Goal: Task Accomplishment & Management: Complete application form

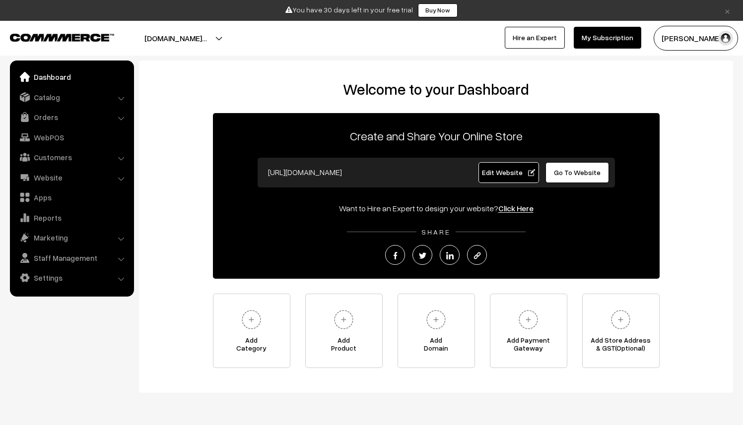
click at [119, 97] on li "Catalog Categories" at bounding box center [71, 97] width 119 height 18
click at [85, 99] on link "Catalog" at bounding box center [71, 97] width 118 height 18
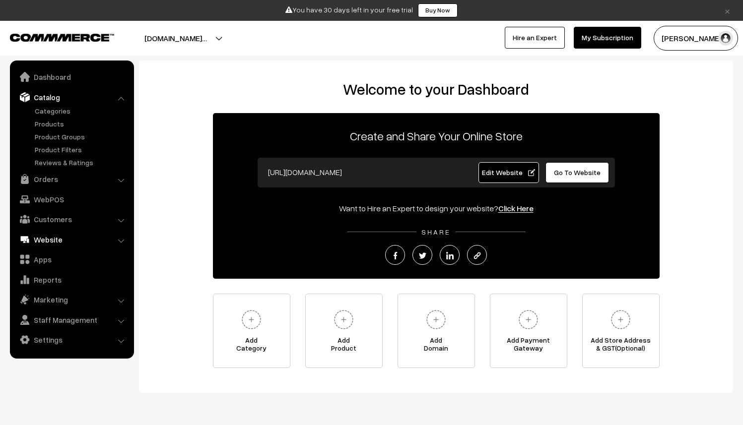
click at [68, 241] on link "Website" at bounding box center [71, 240] width 118 height 18
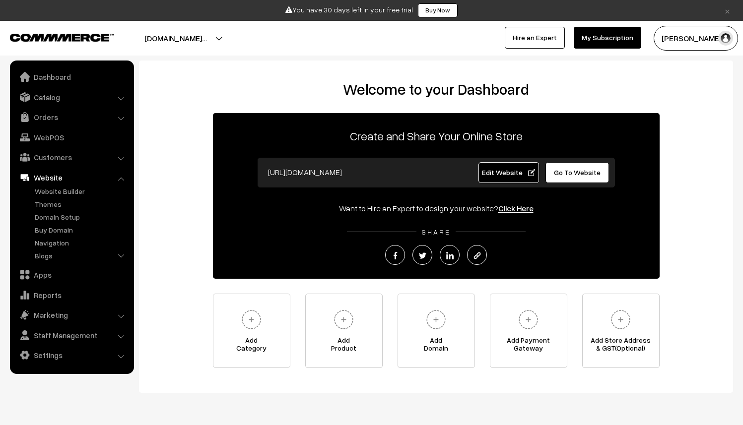
click at [121, 181] on li "Website Website Builder Authors" at bounding box center [71, 216] width 119 height 95
click at [121, 179] on li "Website Website Builder Authors" at bounding box center [71, 216] width 119 height 95
click at [47, 177] on link "Website" at bounding box center [71, 178] width 118 height 18
click at [53, 355] on link "Settings" at bounding box center [71, 355] width 118 height 18
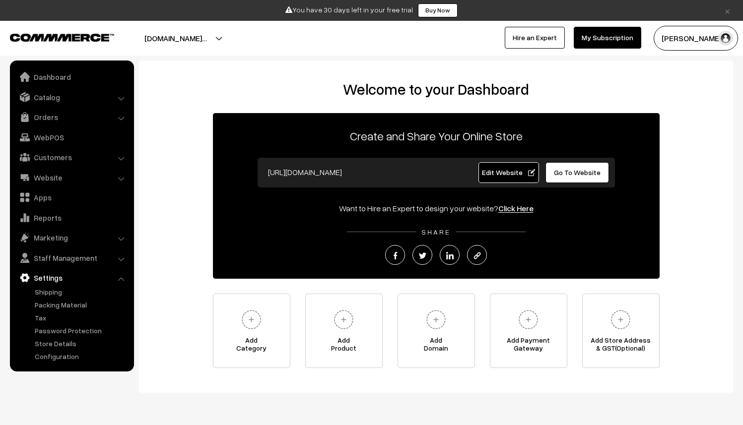
click at [520, 168] on span "Edit Website" at bounding box center [508, 172] width 53 height 8
click at [256, 318] on img at bounding box center [251, 319] width 27 height 27
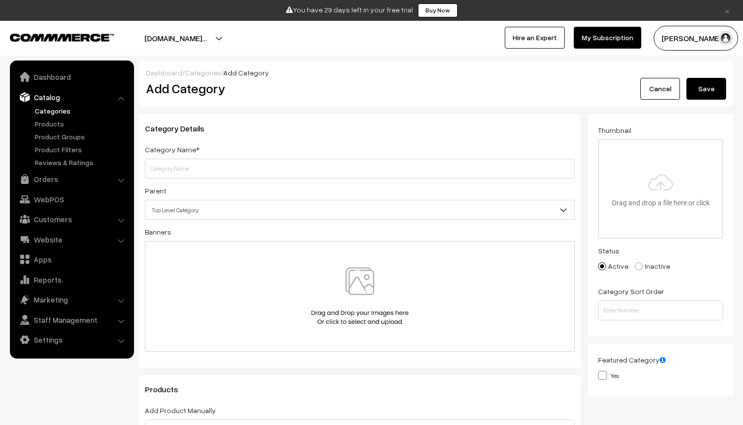
click at [222, 166] on input "text" at bounding box center [360, 169] width 430 height 20
click at [160, 168] on input "Courses Offered" at bounding box center [360, 169] width 430 height 20
type input "Classes Offered"
click at [190, 208] on span "Top Level Category" at bounding box center [359, 210] width 429 height 17
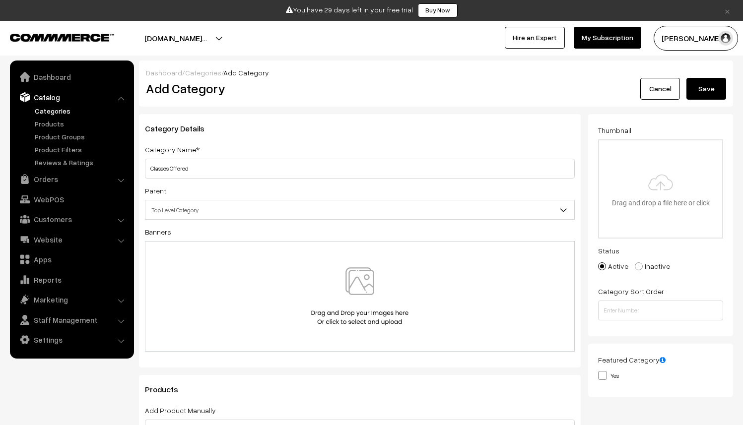
click at [199, 218] on span "Top Level Category" at bounding box center [359, 210] width 429 height 17
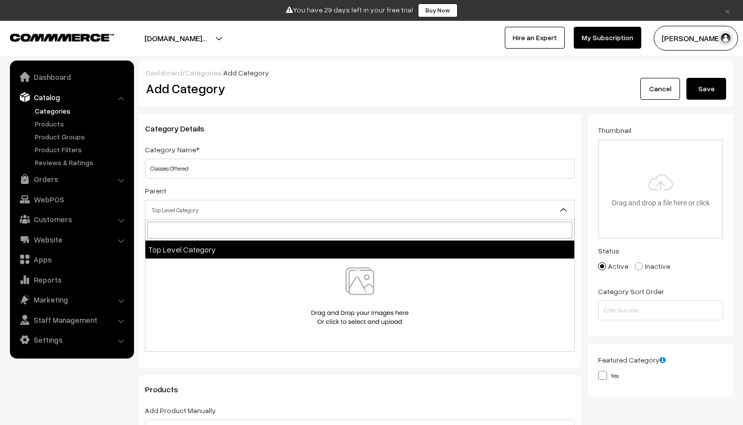
click at [199, 231] on input "search" at bounding box center [359, 230] width 425 height 17
type input "j"
click at [187, 192] on div "Parent Top Level Category Top Level Category" at bounding box center [360, 202] width 430 height 35
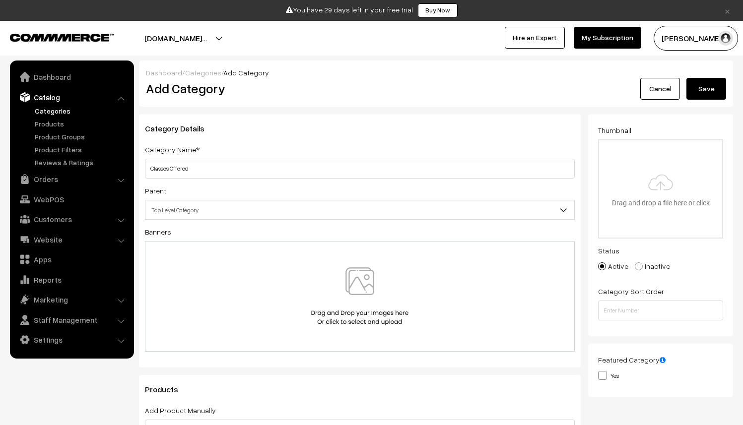
click at [376, 292] on img at bounding box center [360, 297] width 102 height 58
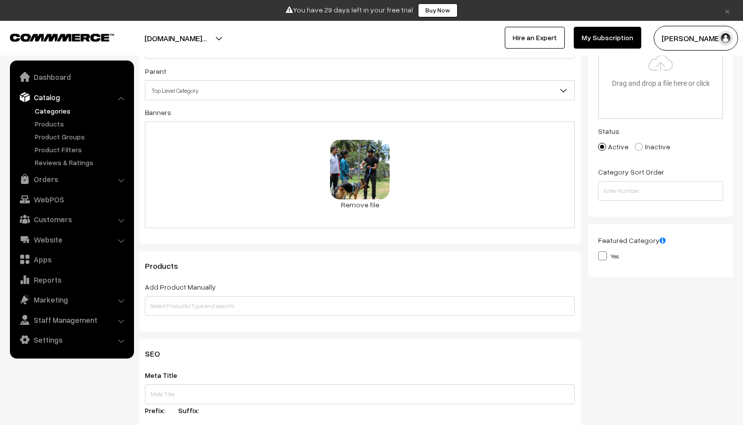
scroll to position [120, 0]
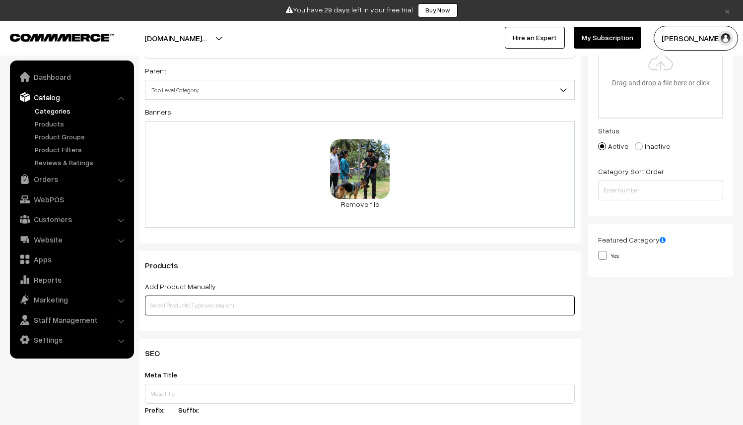
click at [293, 305] on input "text" at bounding box center [360, 306] width 430 height 20
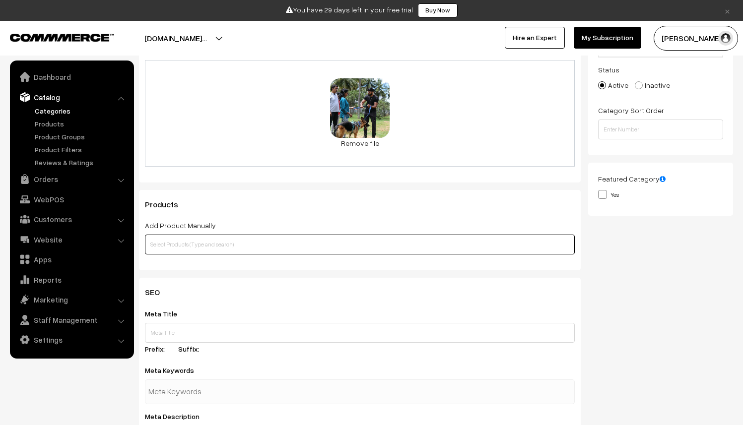
scroll to position [211, 0]
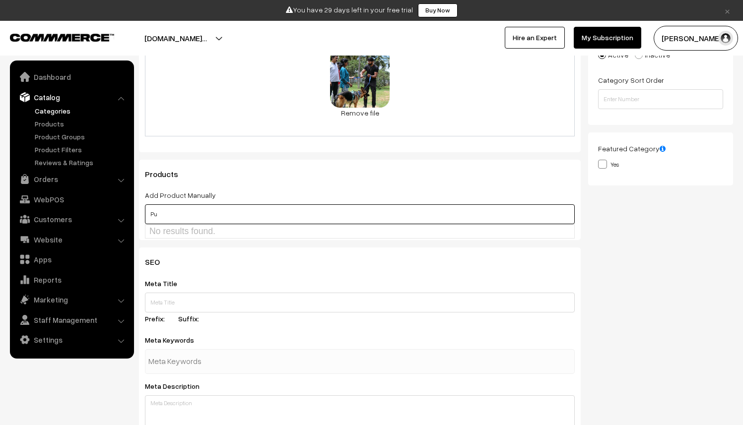
type input "P"
type input "S"
type input "Puppy Obedience Class Age 3 mos - 8 mos"
click at [273, 246] on div "Category Details Category Name* Classes Offered Parent Top Level Category Top L…" at bounding box center [360, 75] width 457 height 345
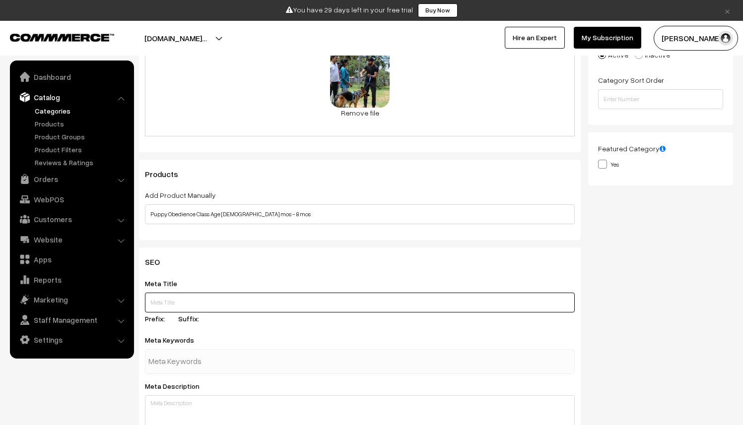
click at [213, 299] on input "text" at bounding box center [360, 303] width 430 height 20
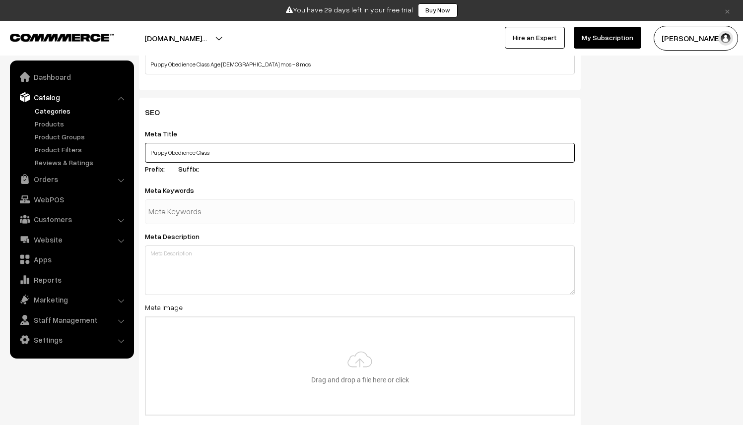
scroll to position [362, 0]
type input "Puppy Obedience Class"
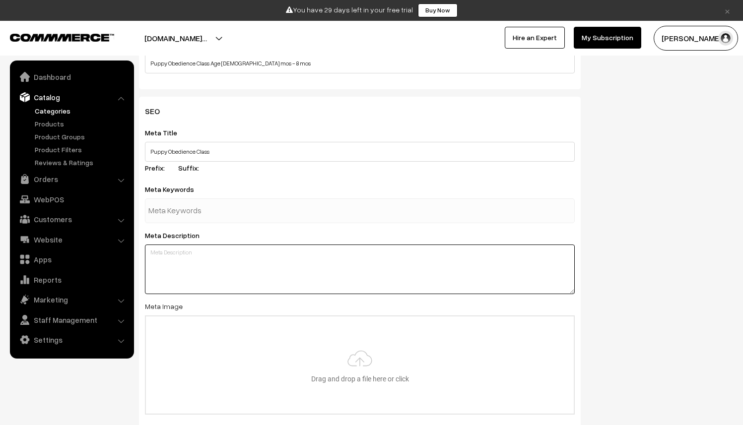
click at [187, 253] on textarea at bounding box center [360, 270] width 430 height 50
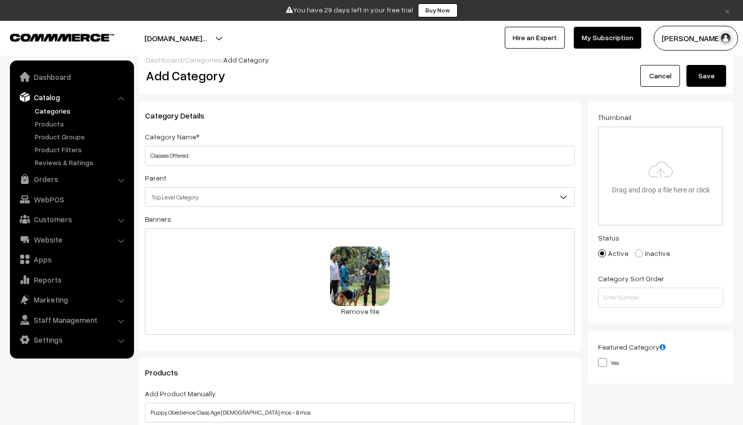
scroll to position [0, 0]
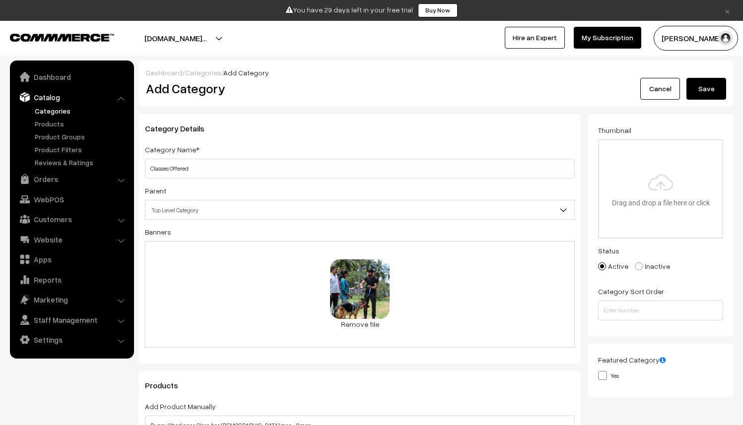
type textarea "Learn how to raise your puppy the right way. Start from scratch and make your p…"
click at [700, 95] on button "Save" at bounding box center [706, 89] width 40 height 22
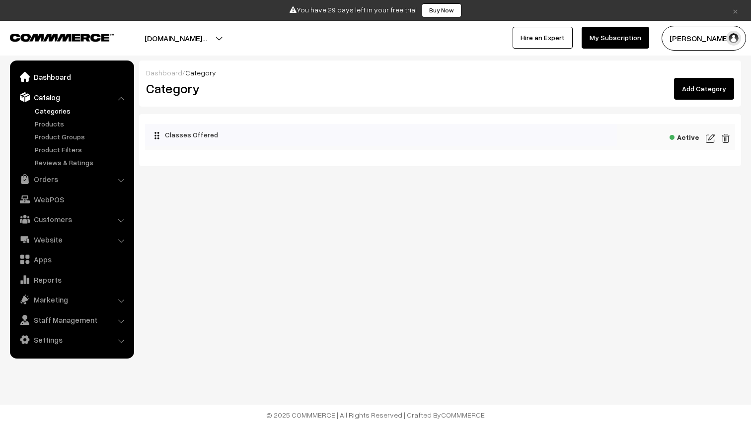
click at [48, 75] on link "Dashboard" at bounding box center [71, 77] width 118 height 18
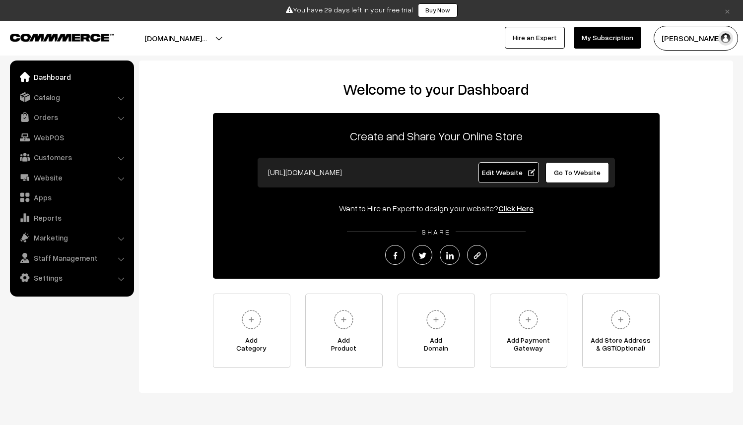
click at [583, 171] on span "Go To Website" at bounding box center [577, 172] width 47 height 8
click at [492, 171] on span "Edit Website" at bounding box center [508, 172] width 53 height 8
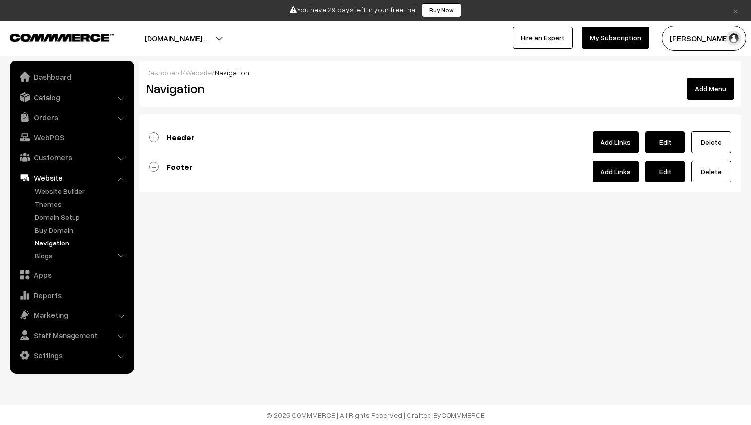
click at [155, 138] on link "Header" at bounding box center [172, 138] width 46 height 10
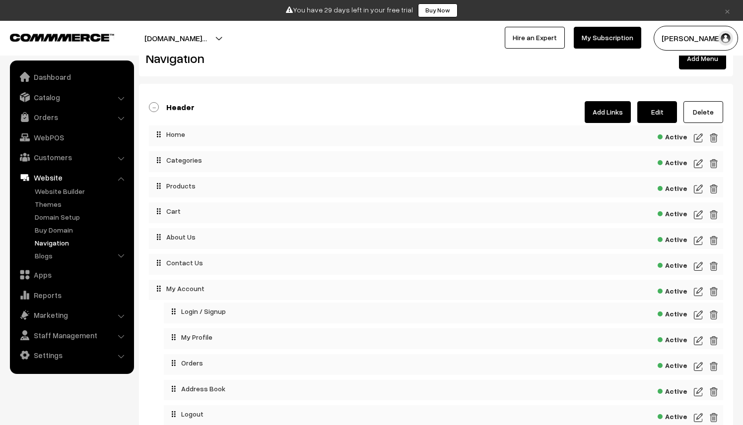
scroll to position [15, 0]
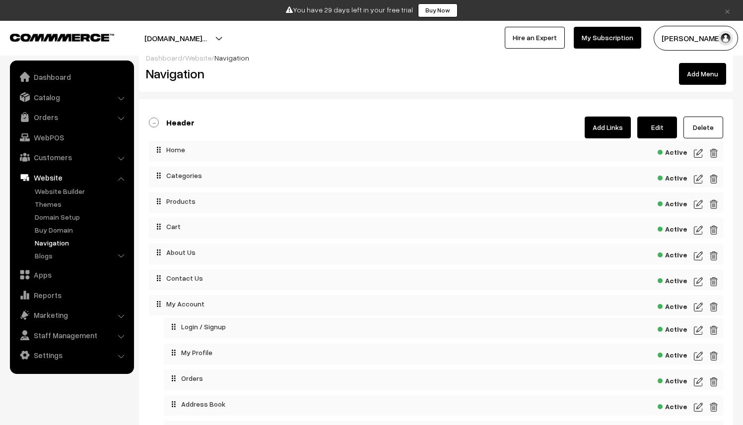
click at [156, 122] on link "Header" at bounding box center [172, 123] width 46 height 10
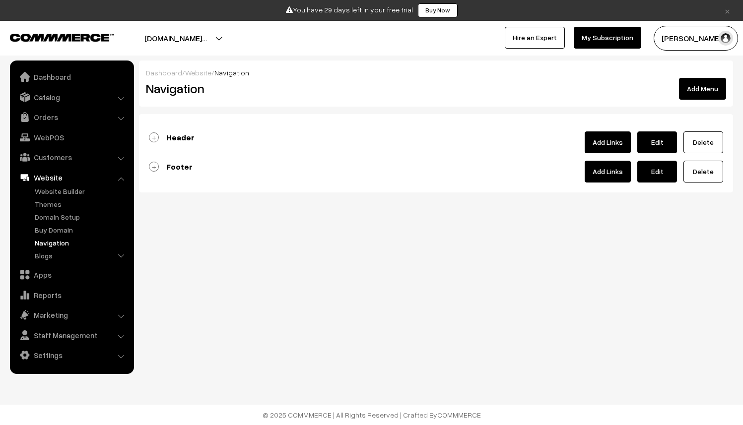
scroll to position [0, 0]
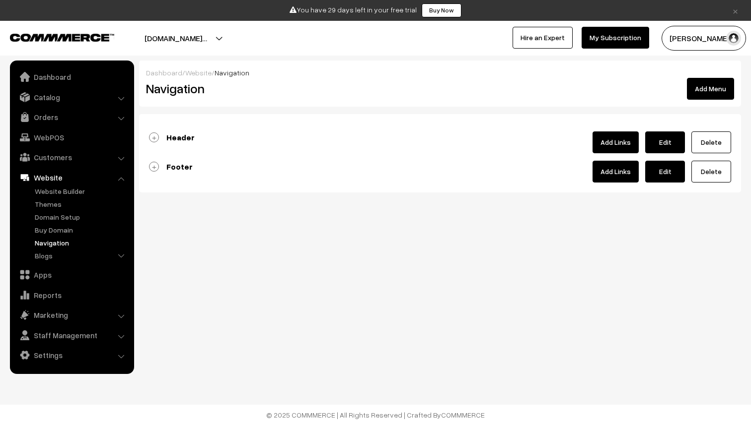
click at [153, 160] on div "Header Add Links Edit Delete Active Active" at bounding box center [440, 153] width 602 height 78
click at [156, 168] on link "Footer" at bounding box center [171, 167] width 44 height 10
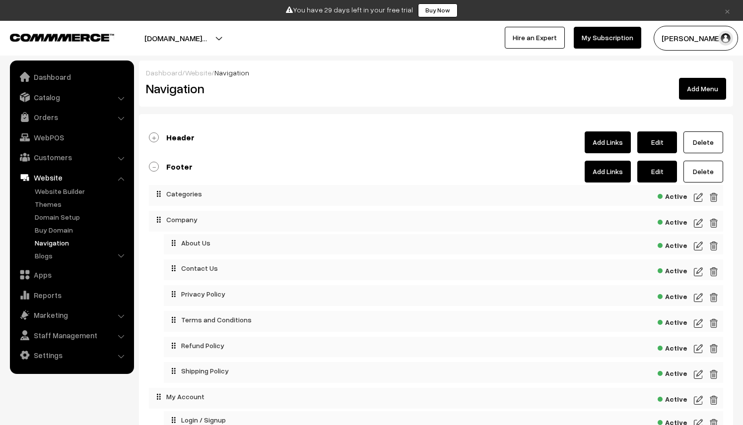
click at [159, 165] on link "Footer" at bounding box center [171, 167] width 44 height 10
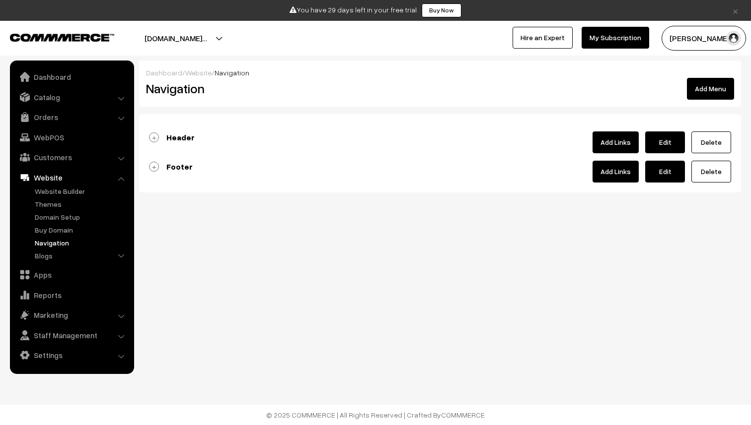
click at [124, 95] on li "Catalog Categories" at bounding box center [71, 97] width 119 height 18
click at [123, 97] on li "Catalog Categories" at bounding box center [71, 97] width 119 height 18
click at [123, 100] on li "Catalog Categories" at bounding box center [71, 97] width 119 height 18
click at [73, 94] on link "Catalog" at bounding box center [71, 97] width 118 height 18
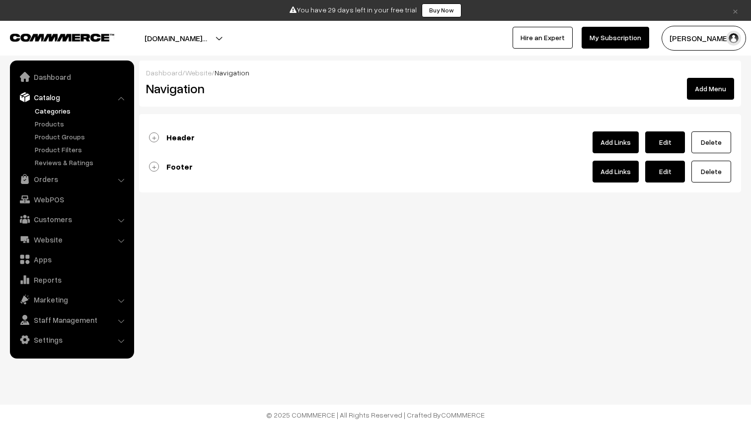
click at [58, 113] on link "Categories" at bounding box center [81, 111] width 98 height 10
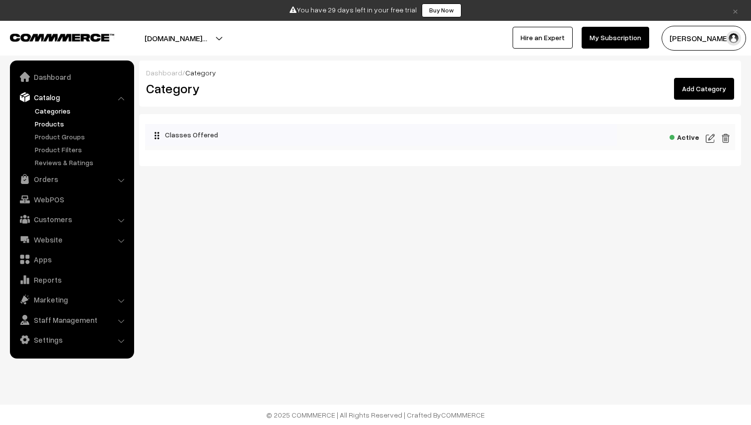
click at [57, 124] on link "Products" at bounding box center [81, 124] width 98 height 10
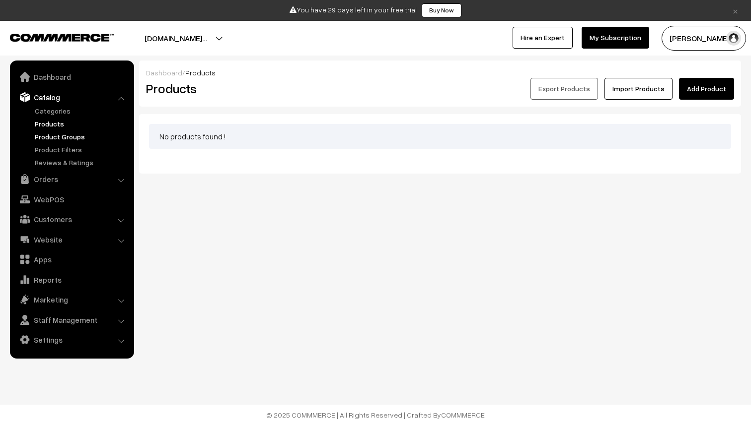
click at [57, 136] on link "Product Groups" at bounding box center [81, 137] width 98 height 10
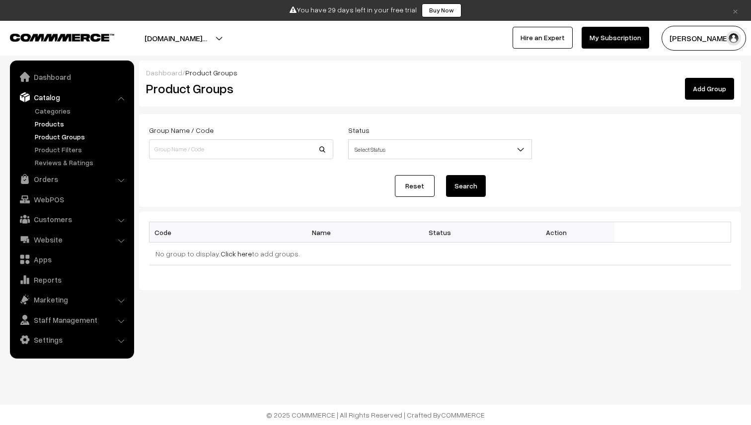
click at [57, 122] on link "Products" at bounding box center [81, 124] width 98 height 10
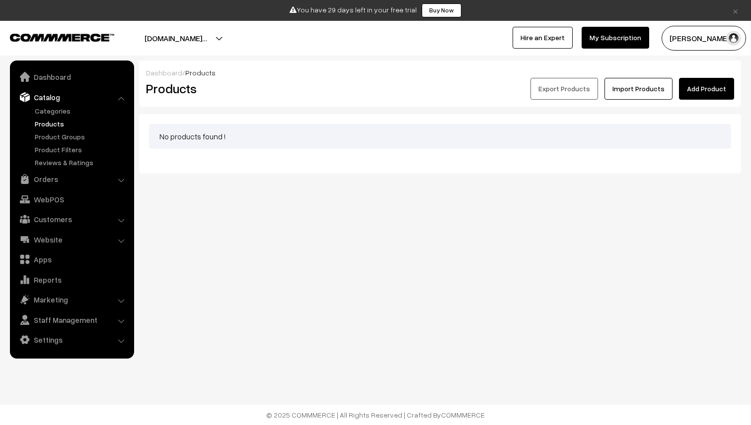
click at [71, 34] on img at bounding box center [62, 37] width 104 height 7
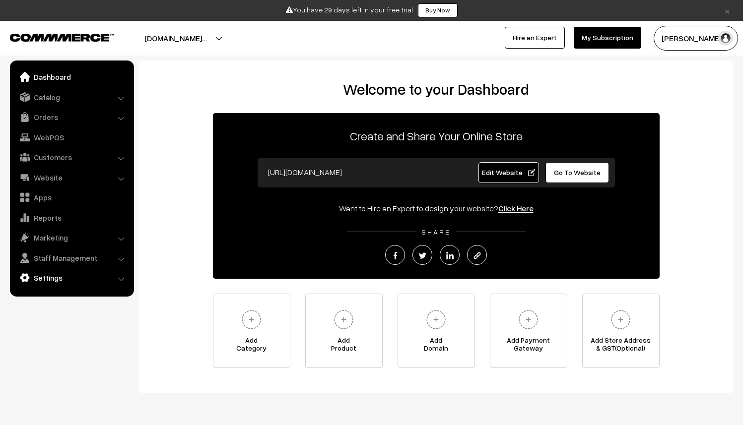
click at [117, 282] on link "Settings" at bounding box center [71, 278] width 118 height 18
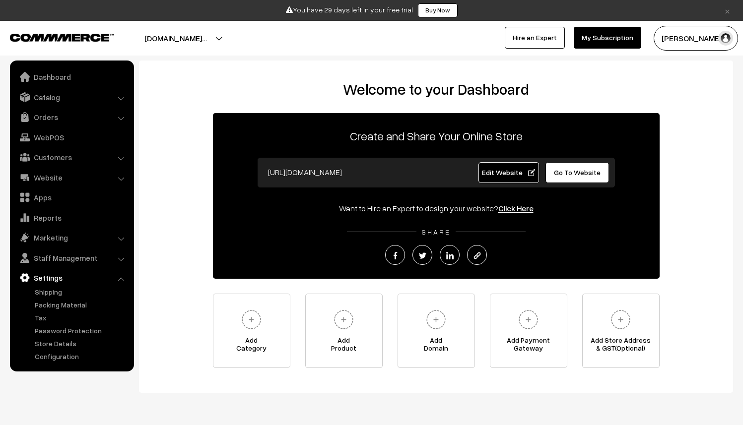
click at [115, 279] on link "Settings" at bounding box center [71, 278] width 118 height 18
